Goal: Task Accomplishment & Management: Complete application form

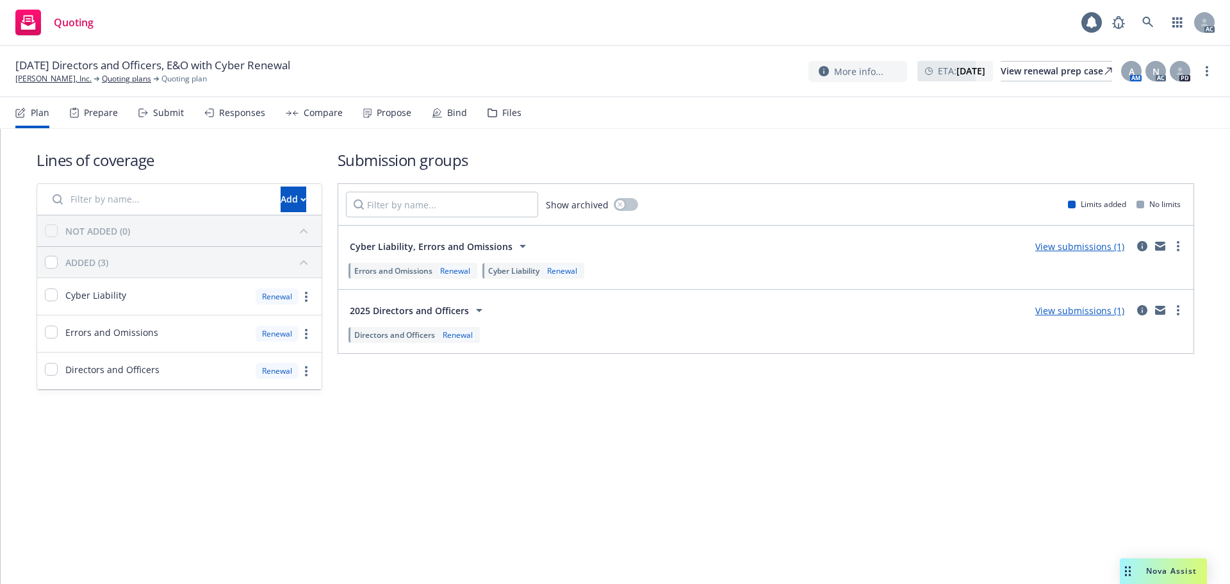
click at [170, 115] on div "Submit" at bounding box center [168, 113] width 31 height 10
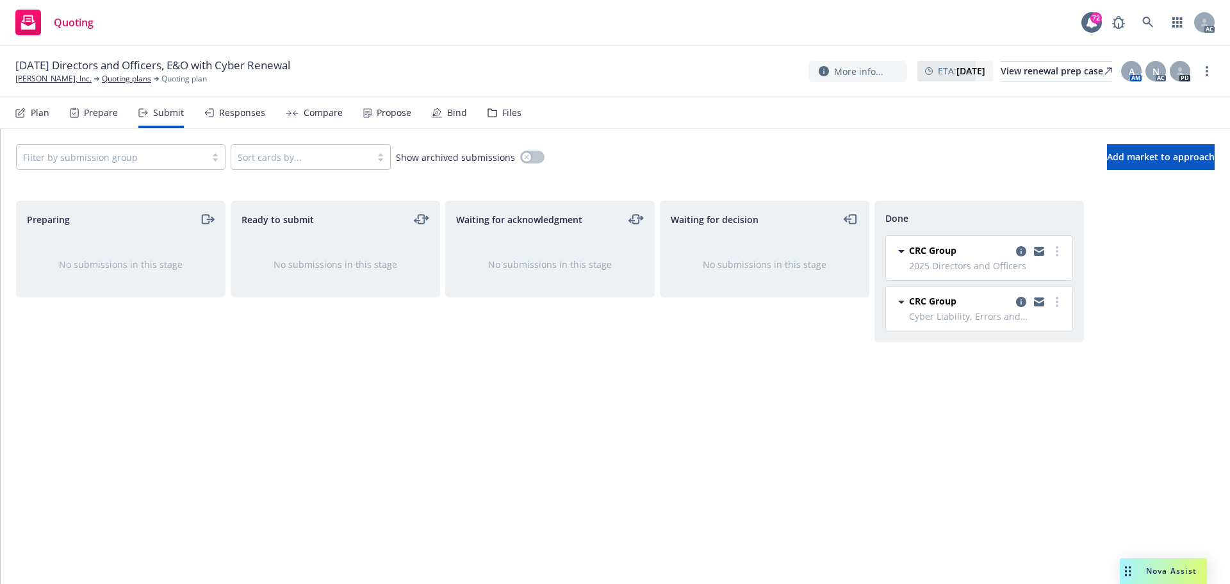
click at [236, 112] on div "Responses" at bounding box center [242, 113] width 46 height 10
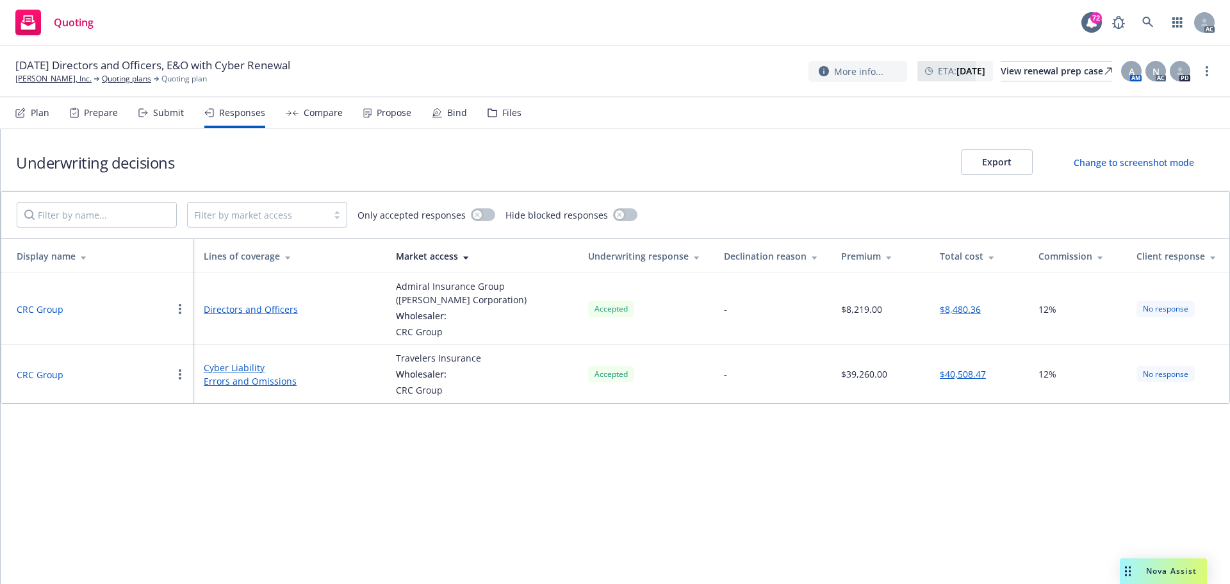
click at [382, 116] on div "Propose" at bounding box center [394, 113] width 35 height 10
